Goal: Information Seeking & Learning: Learn about a topic

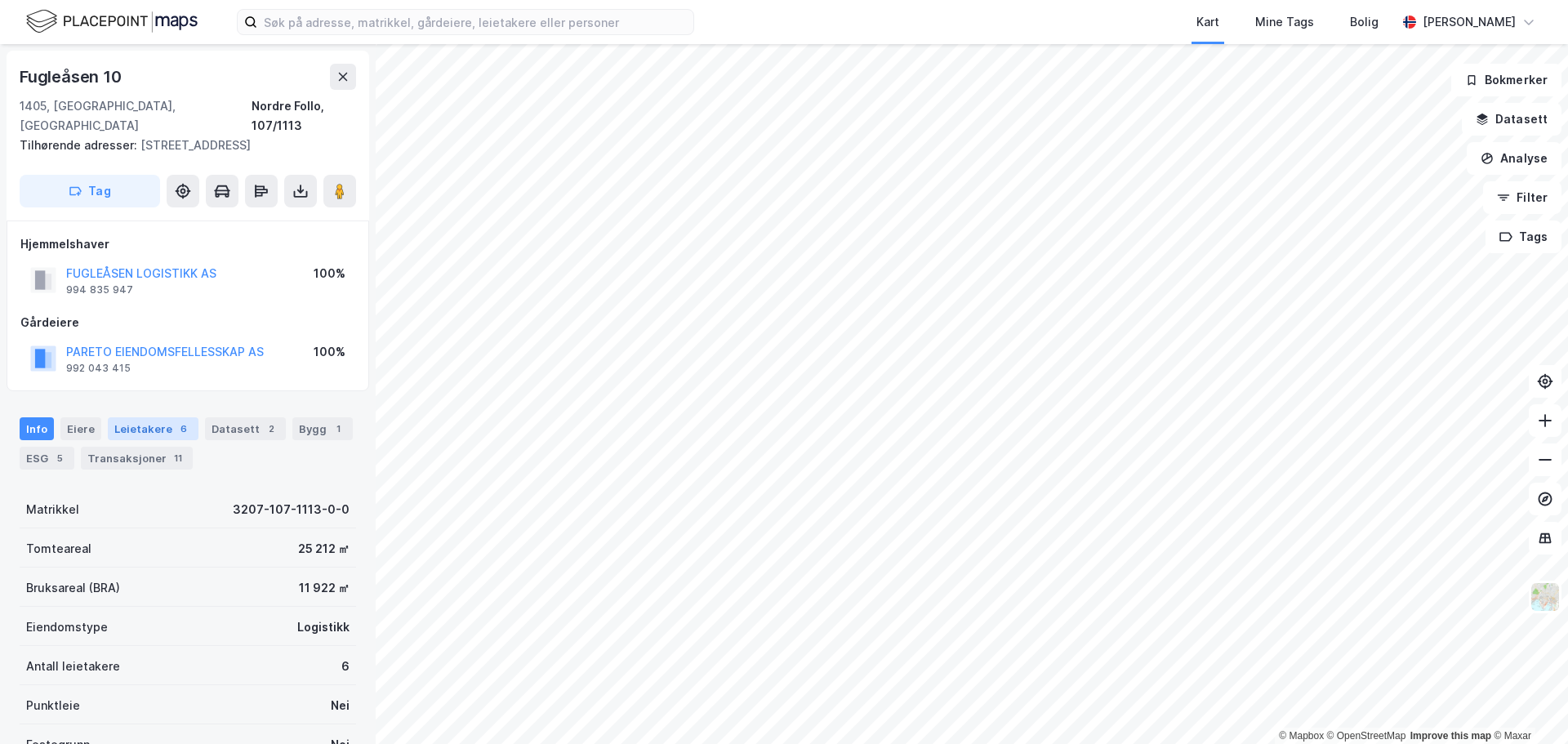
click at [175, 421] on div "6" at bounding box center [183, 428] width 16 height 16
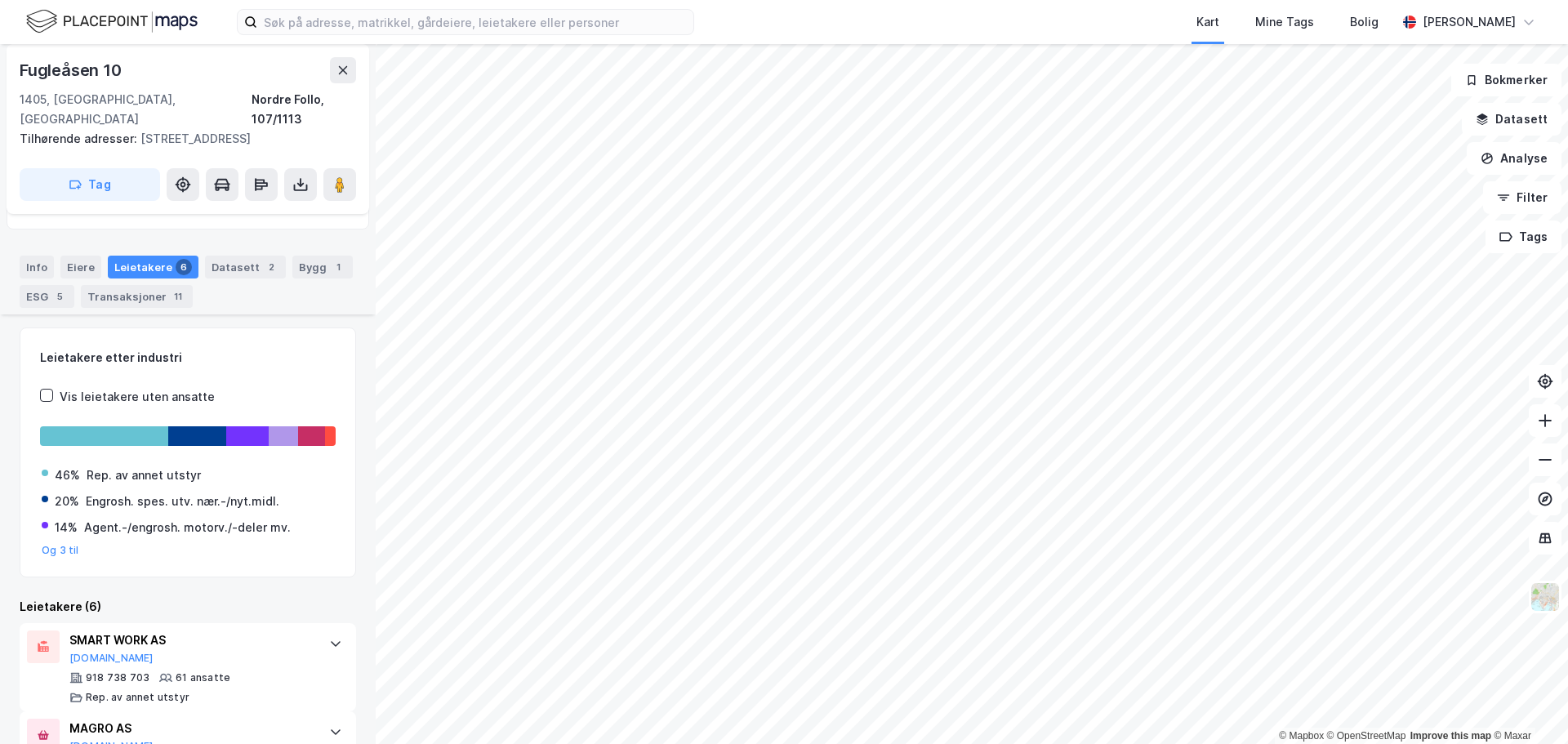
scroll to position [570, 0]
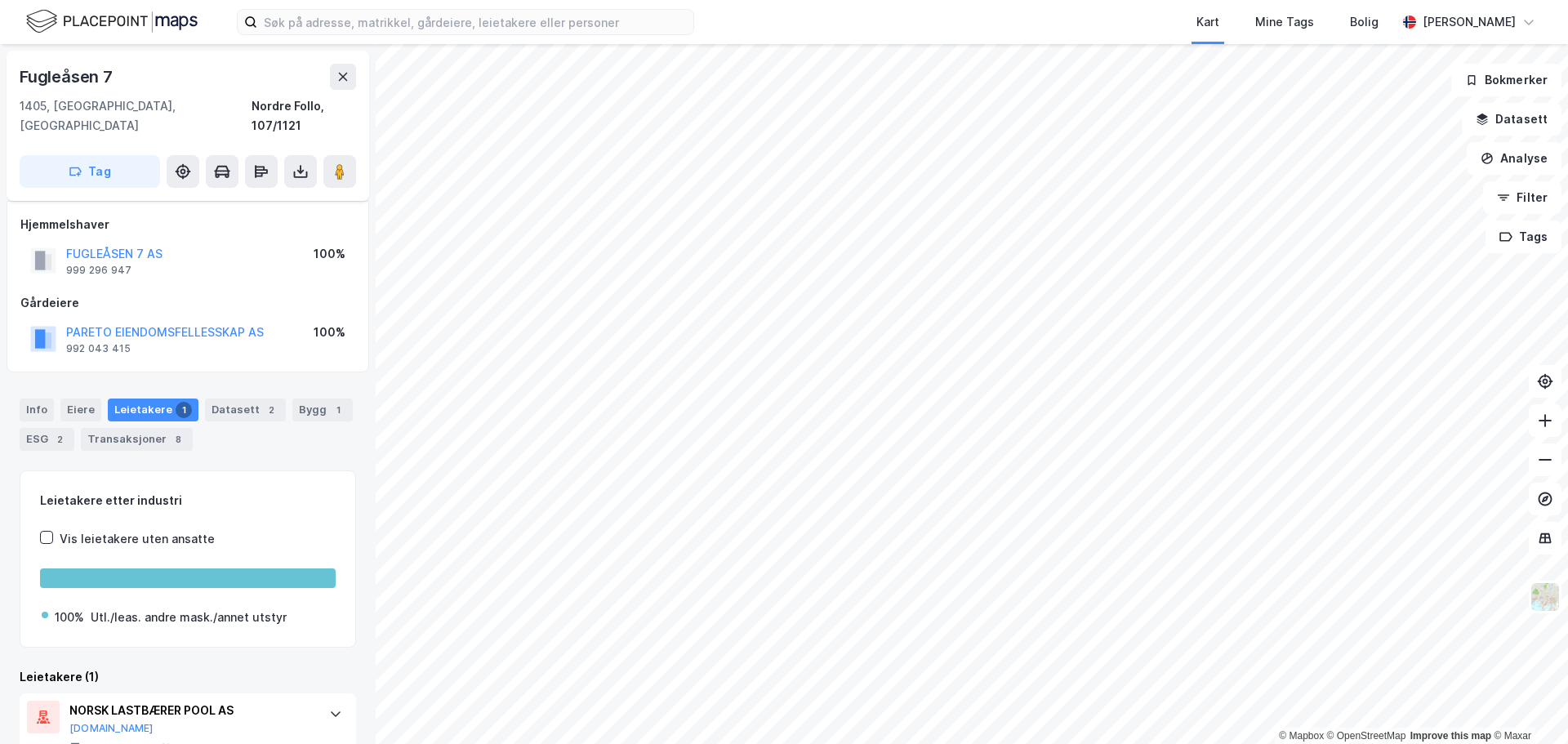
scroll to position [38, 0]
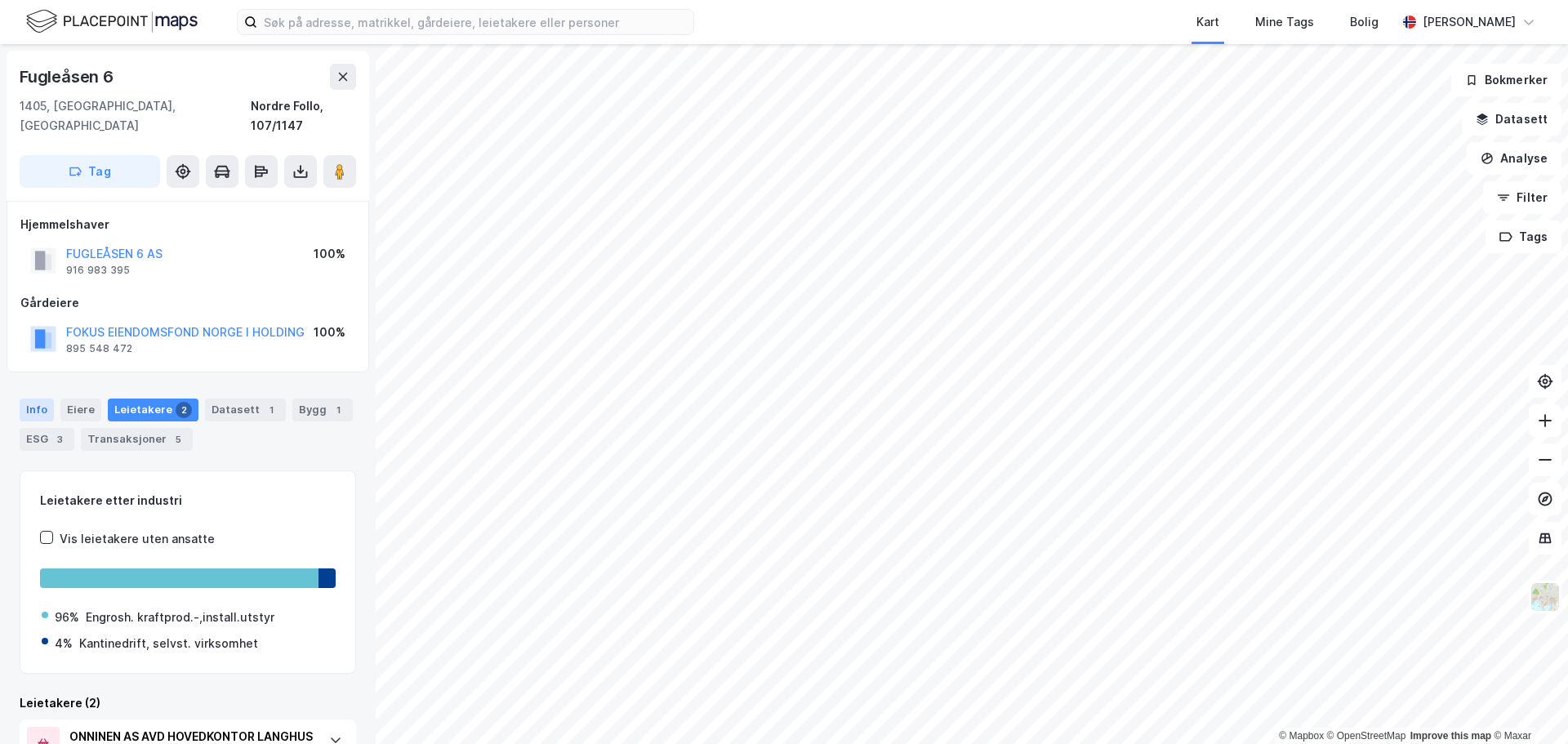
click at [44, 398] on div "Info" at bounding box center [37, 410] width 35 height 23
